Goal: Task Accomplishment & Management: Manage account settings

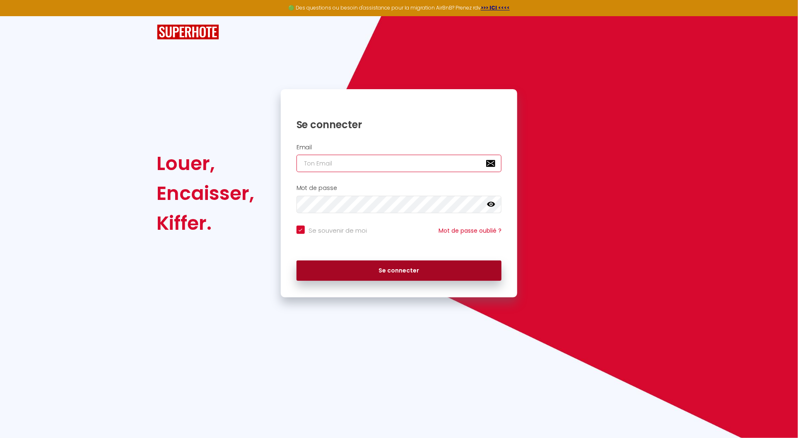
type input "[EMAIL_ADDRESS][DOMAIN_NAME]"
click at [375, 264] on button "Se connecter" at bounding box center [400, 270] width 206 height 21
checkbox input "true"
